Goal: Navigation & Orientation: Find specific page/section

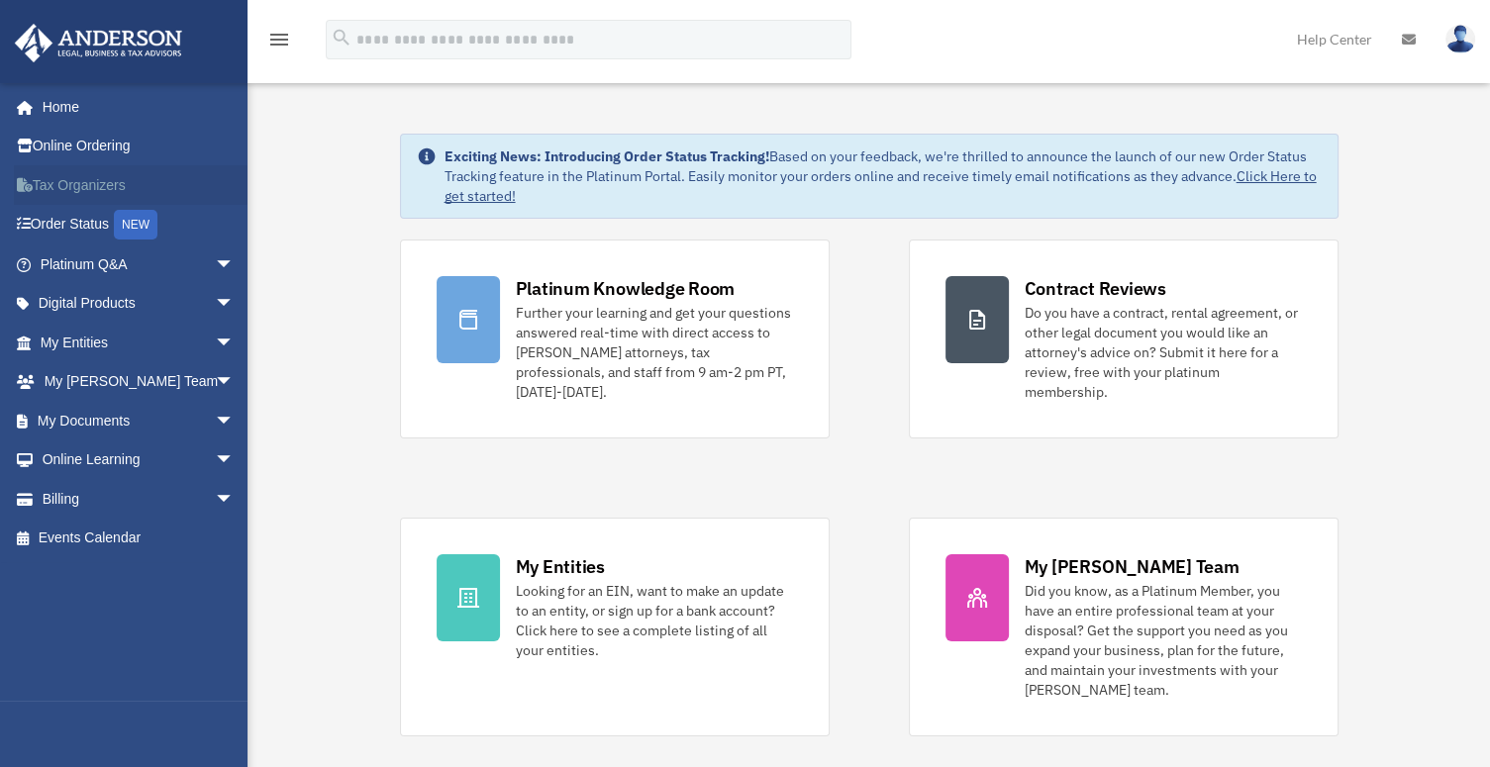
click at [93, 184] on link "Tax Organizers" at bounding box center [139, 185] width 250 height 40
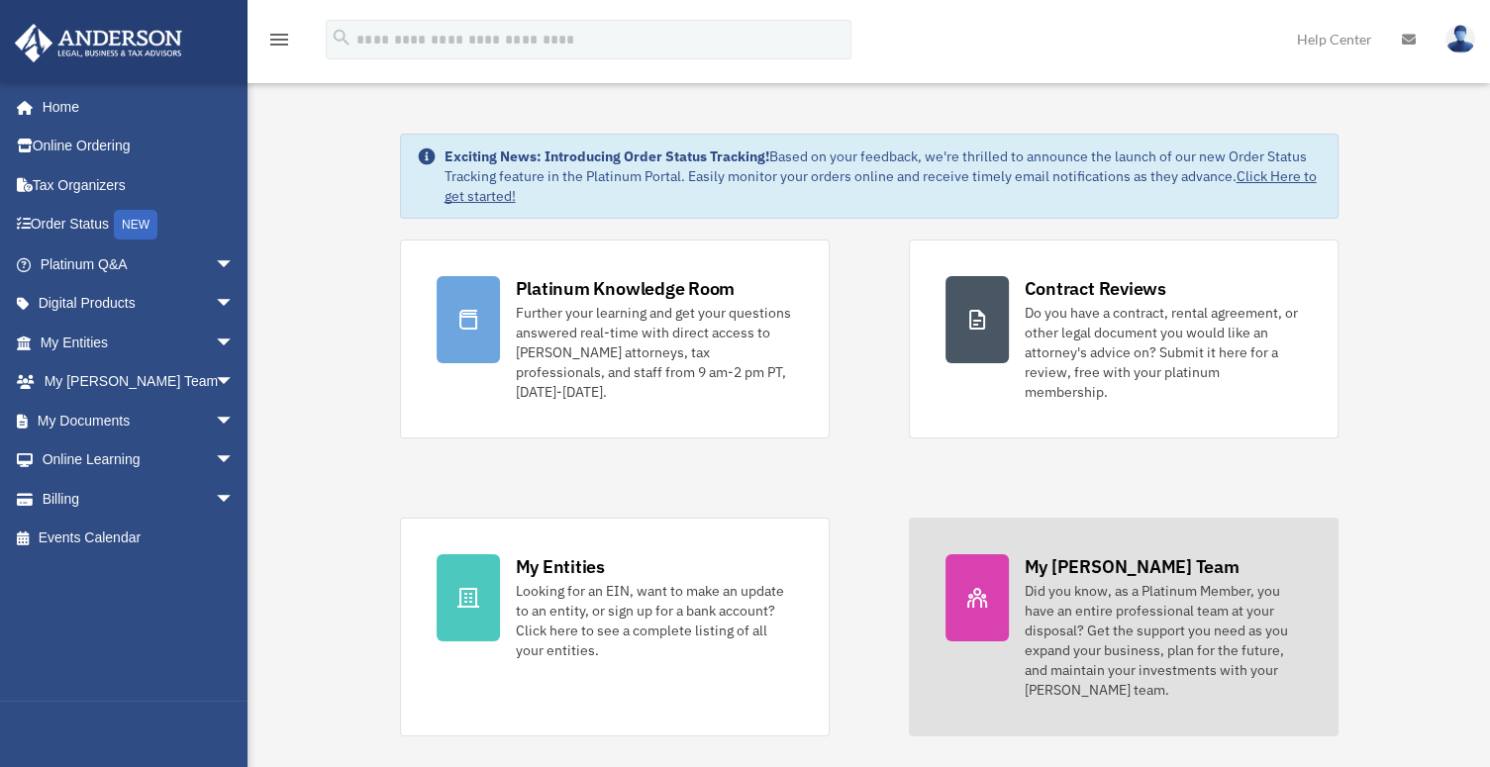
click at [1074, 554] on div "My [PERSON_NAME] Team" at bounding box center [1132, 566] width 215 height 25
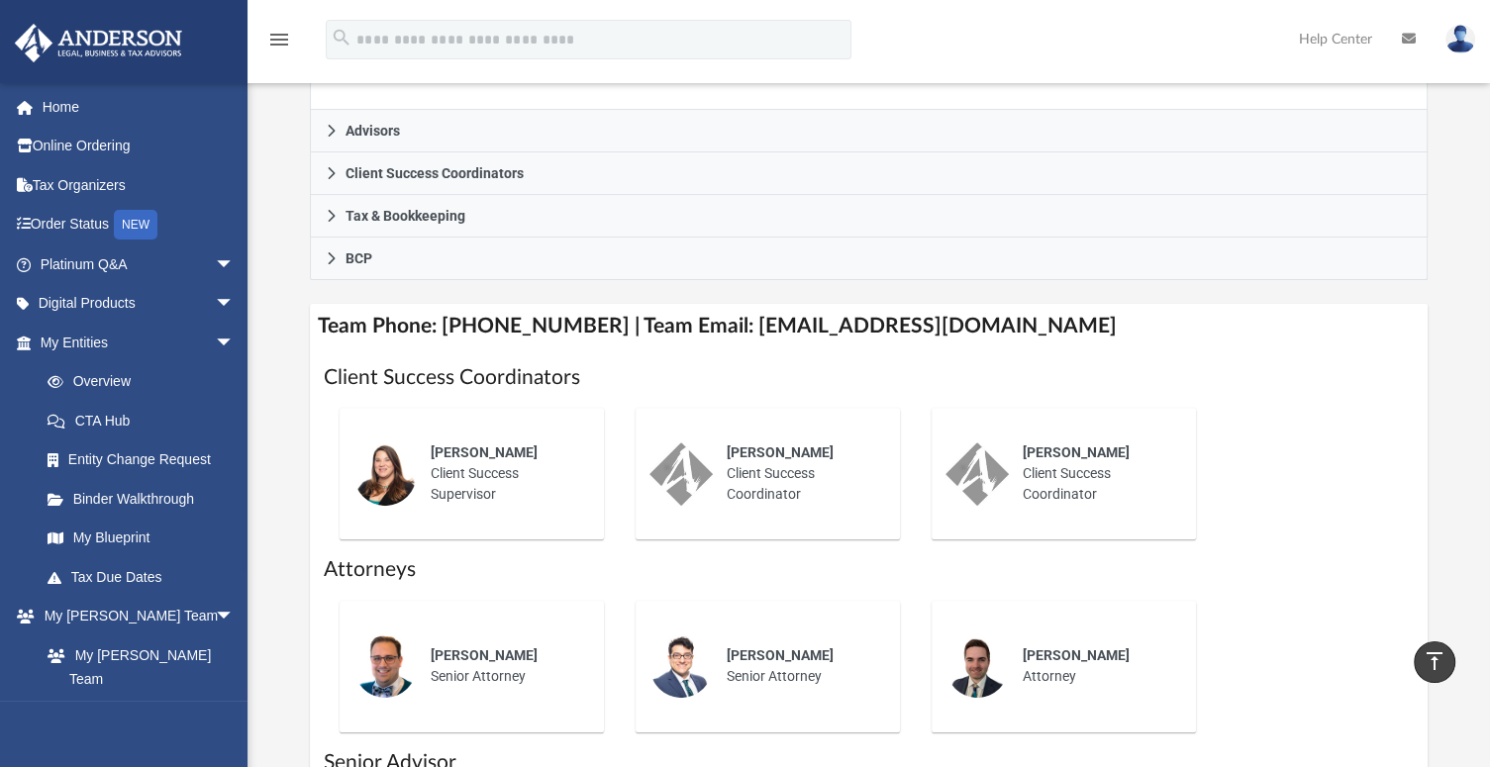
scroll to position [555, 0]
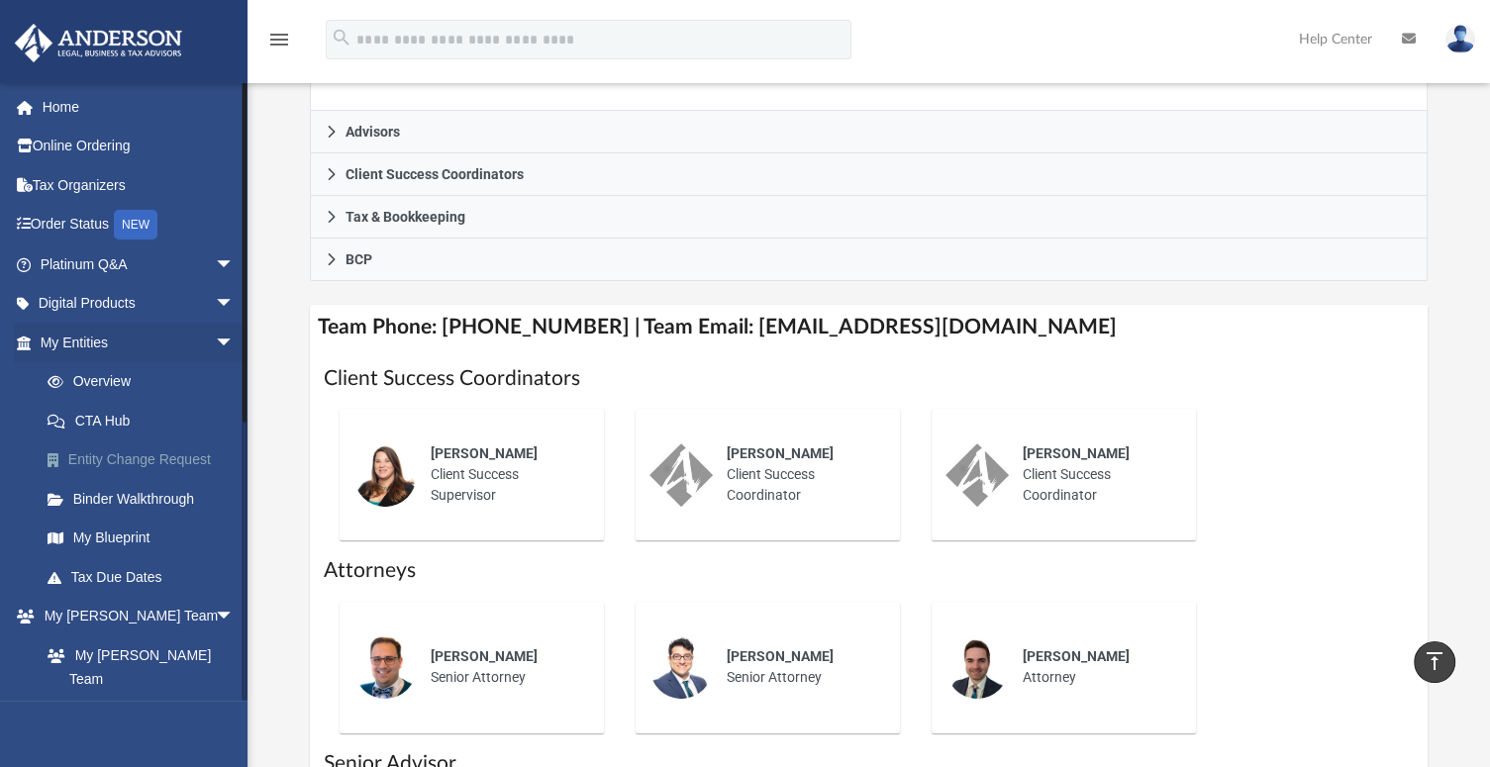
click at [178, 449] on link "Entity Change Request" at bounding box center [146, 461] width 237 height 40
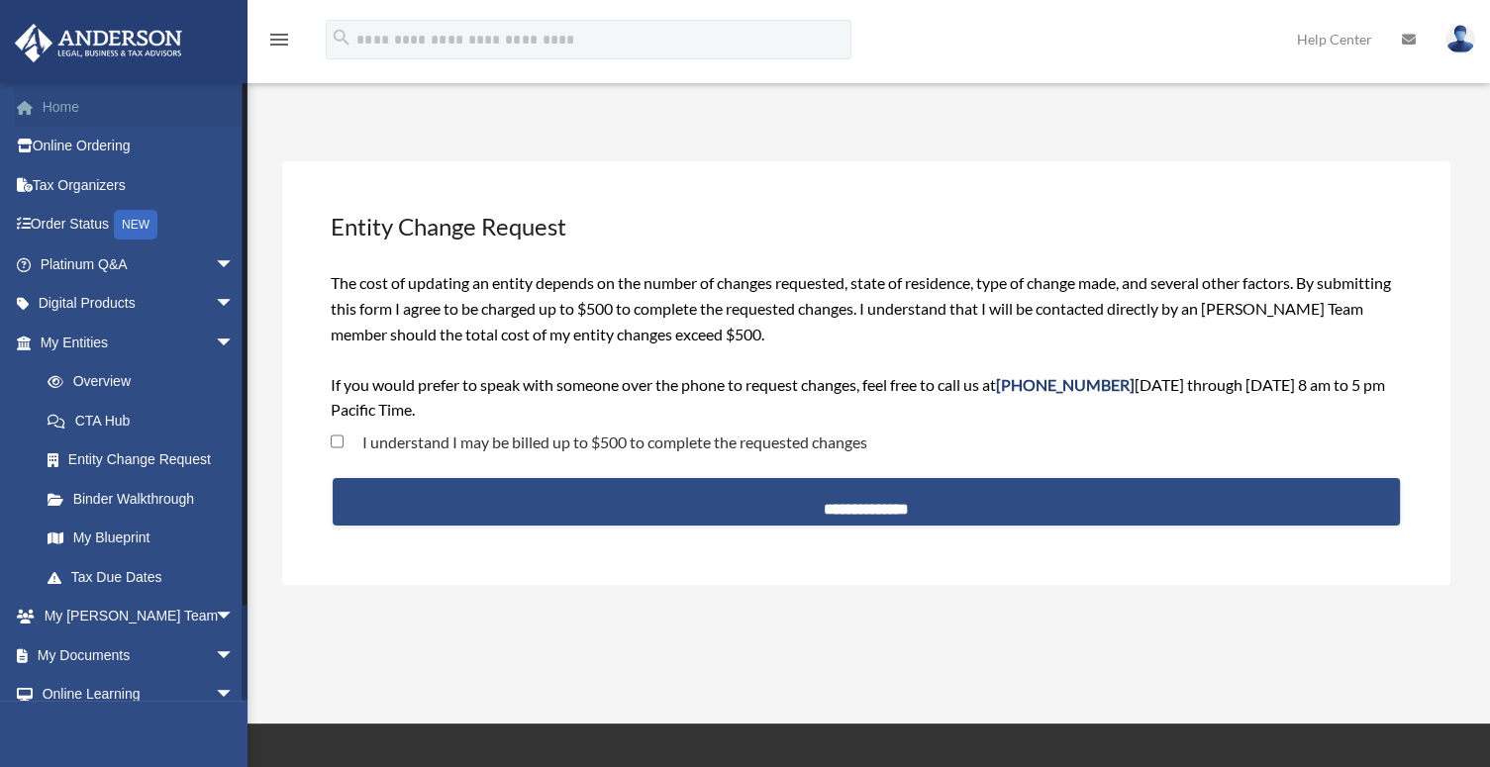
click at [56, 109] on link "Home" at bounding box center [139, 107] width 250 height 40
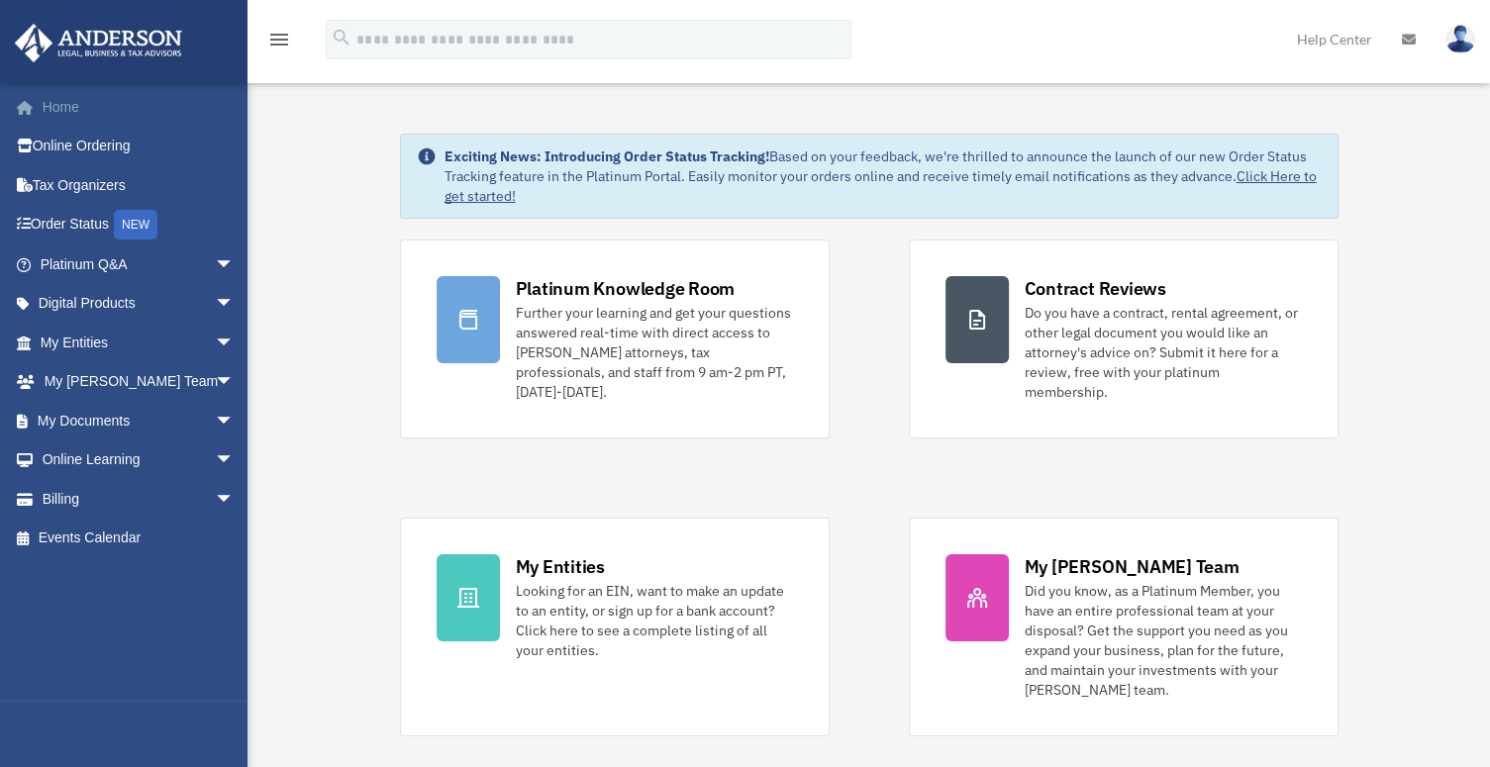
click at [56, 109] on link "Home" at bounding box center [139, 107] width 250 height 40
drag, startPoint x: 0, startPoint y: 0, endPoint x: 259, endPoint y: 594, distance: 648.2
click at [1449, 41] on img at bounding box center [1460, 39] width 30 height 29
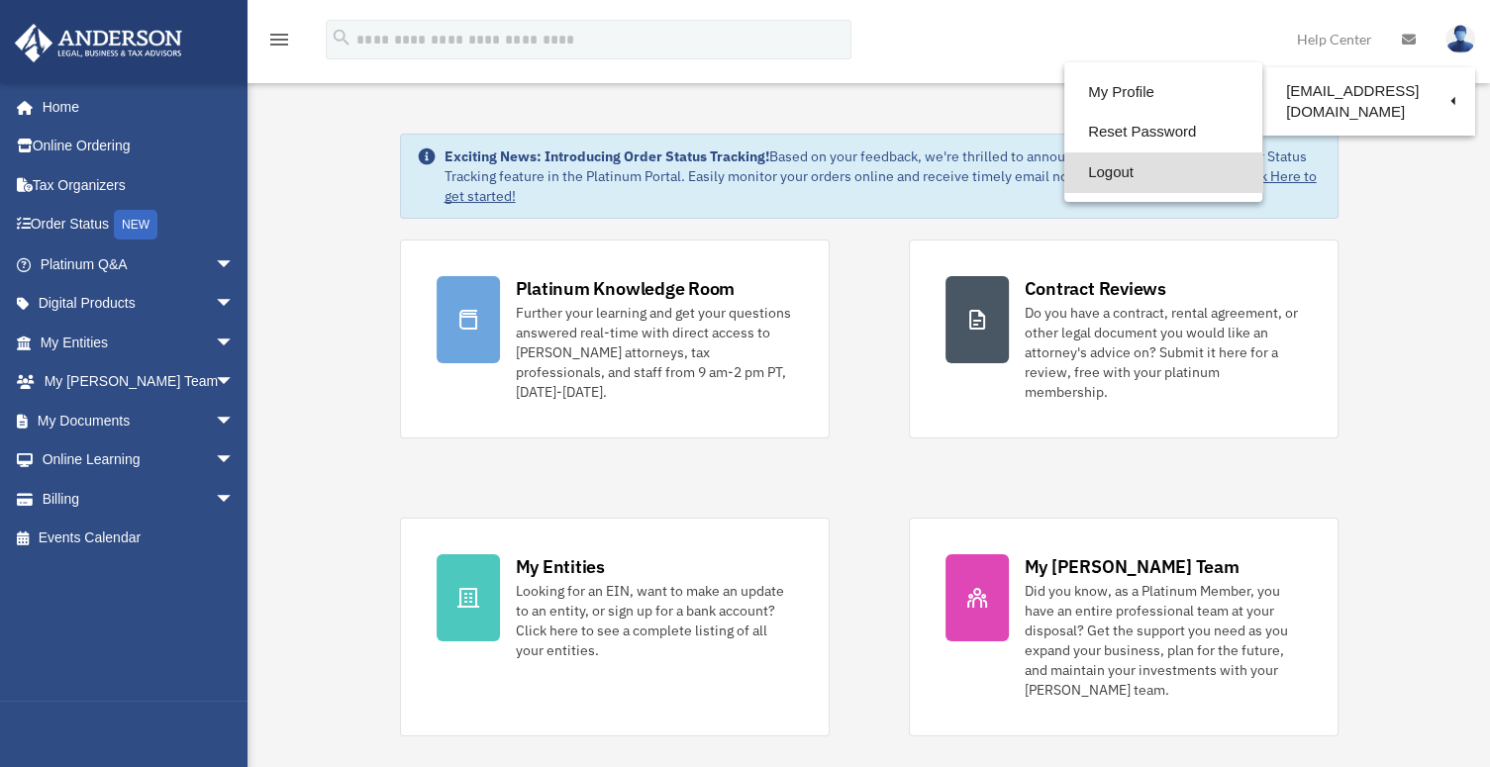
click at [1126, 166] on link "Logout" at bounding box center [1163, 172] width 198 height 41
